Goal: Task Accomplishment & Management: Use online tool/utility

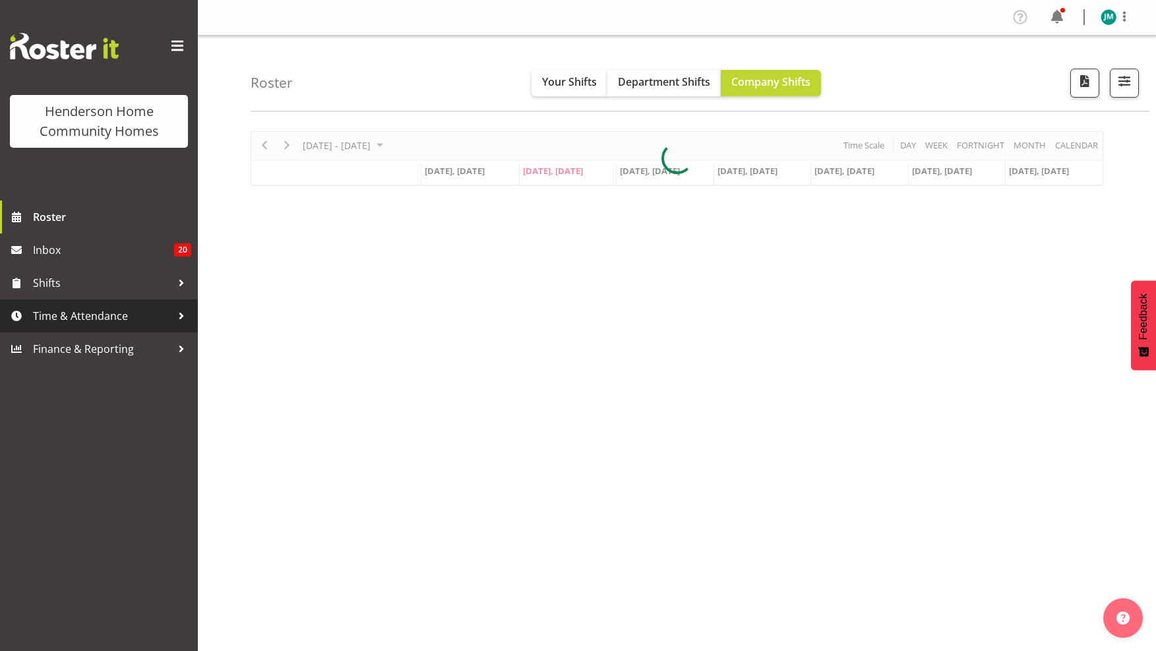
click at [90, 317] on span "Time & Attendance" at bounding box center [102, 316] width 138 height 20
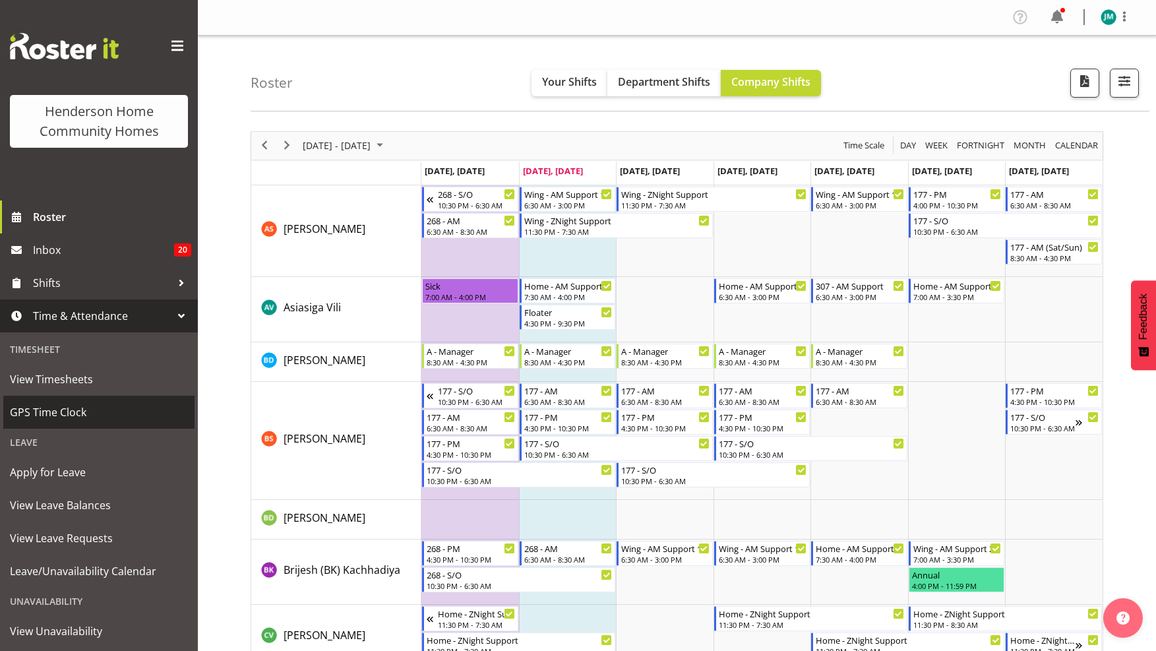
click at [63, 407] on span "GPS Time Clock" at bounding box center [99, 412] width 178 height 20
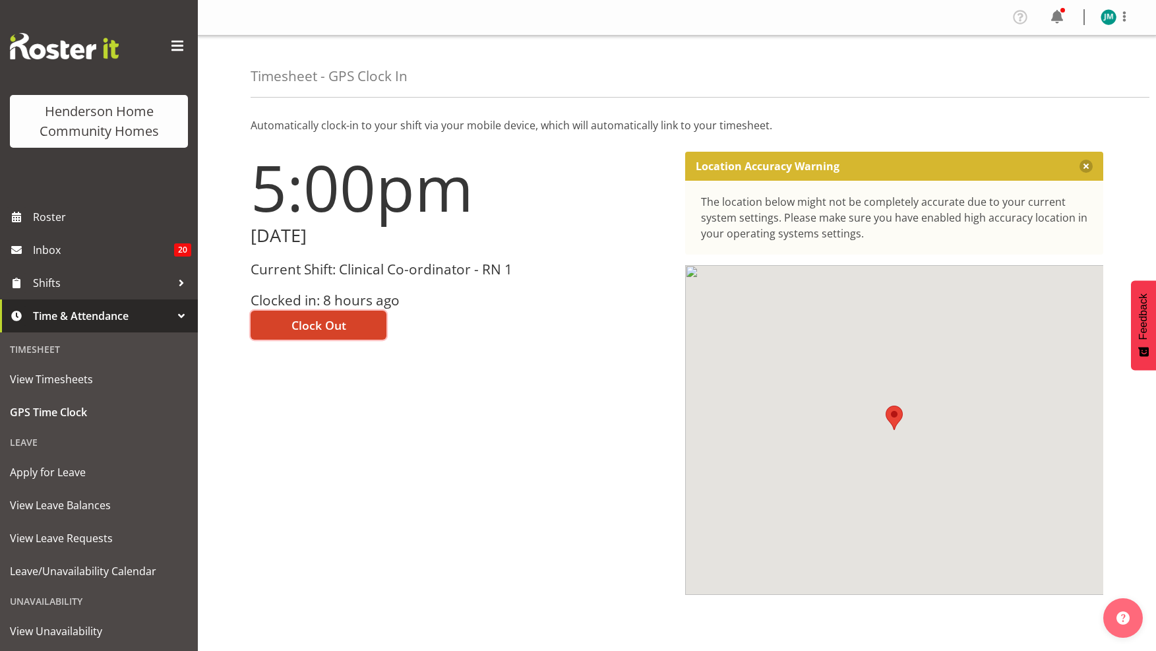
click at [311, 332] on span "Clock Out" at bounding box center [318, 324] width 55 height 17
